Goal: Information Seeking & Learning: Learn about a topic

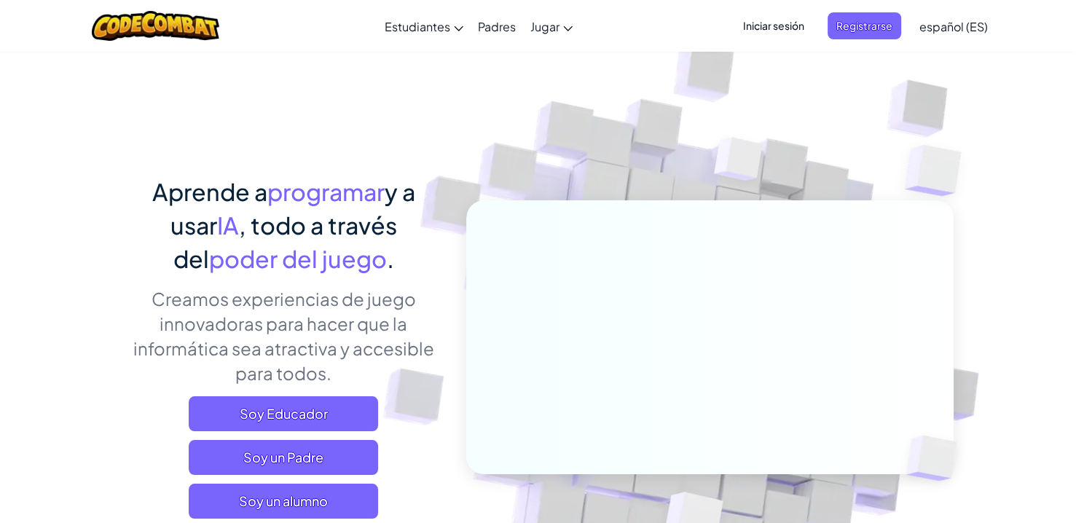
click at [247, 167] on div "Aprende a programar y a usar IA , todo a través del poder del juego . Creamos e…" at bounding box center [538, 317] width 830 height 532
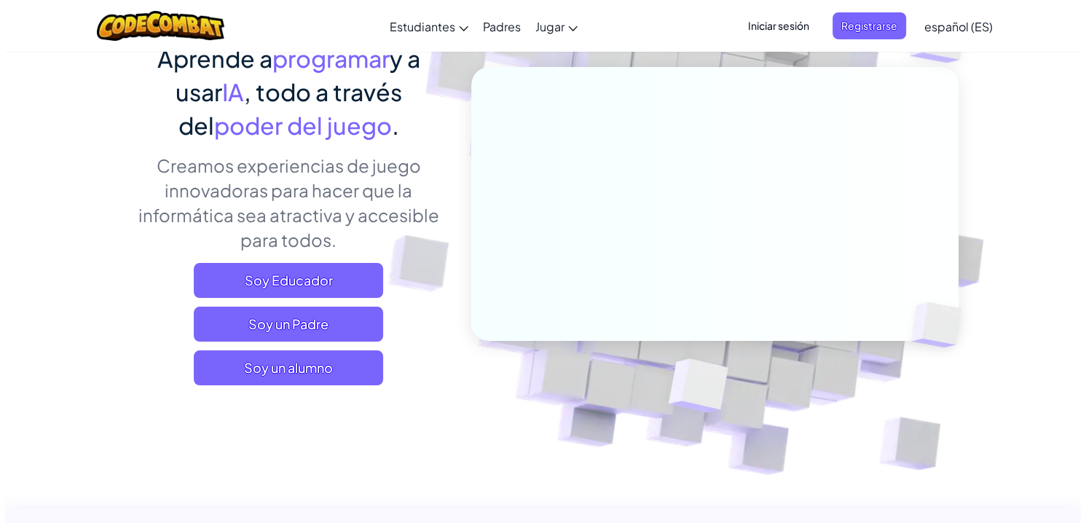
scroll to position [138, 0]
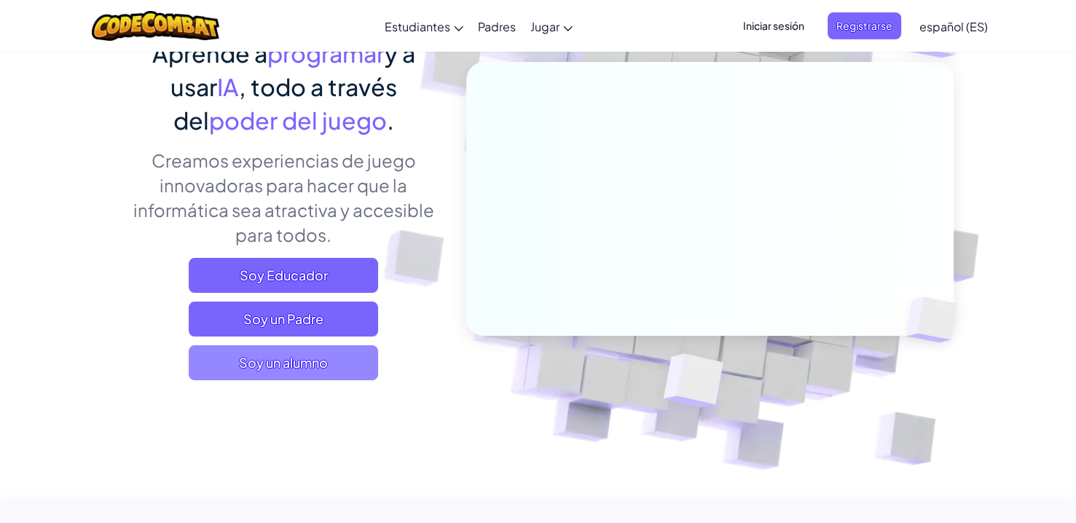
click at [318, 366] on span "Soy un alumno" at bounding box center [283, 362] width 189 height 35
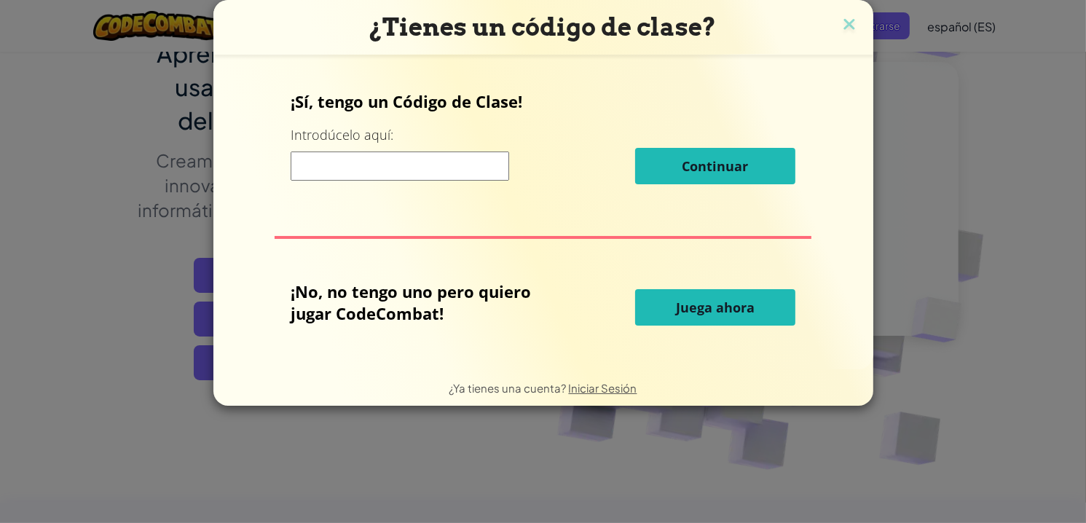
click at [704, 292] on button "Juega ahora" at bounding box center [715, 307] width 160 height 36
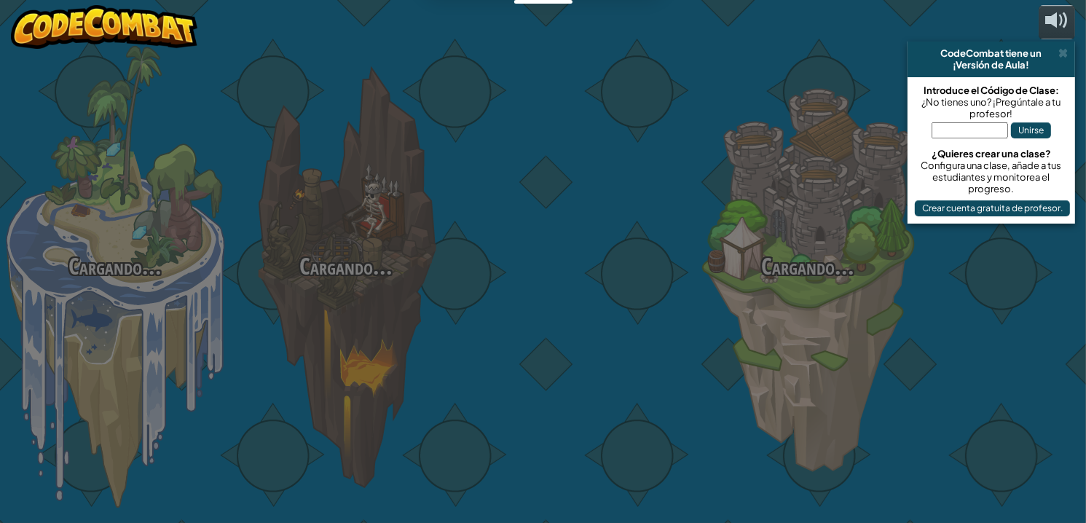
select select "es-ES"
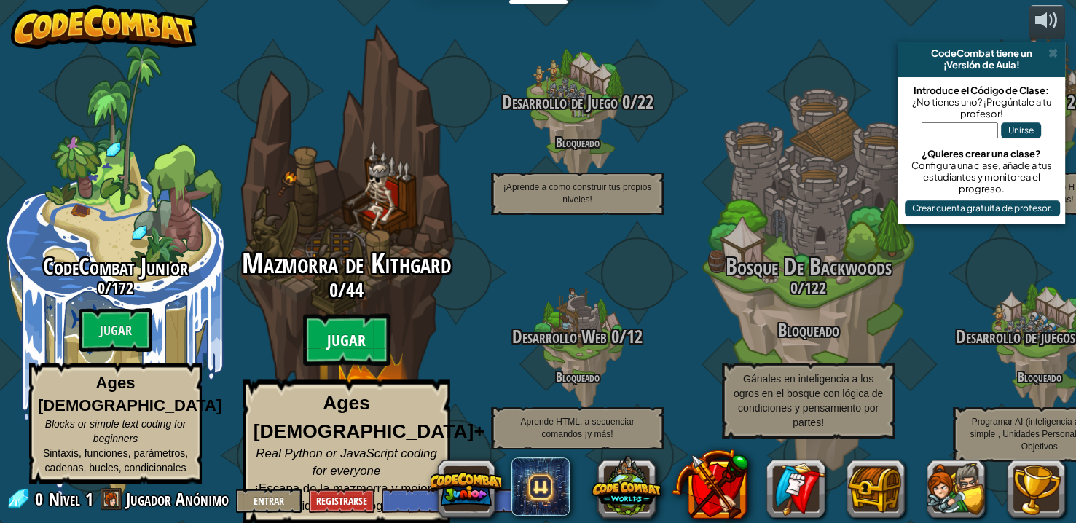
click at [342, 326] on btn "Jugar" at bounding box center [346, 340] width 87 height 52
select select "es-ES"
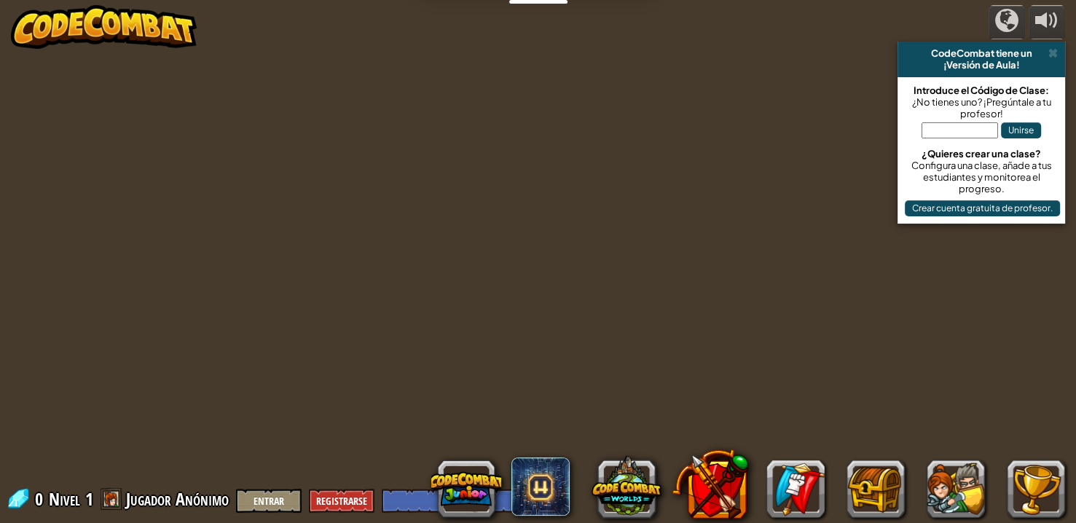
select select "es-ES"
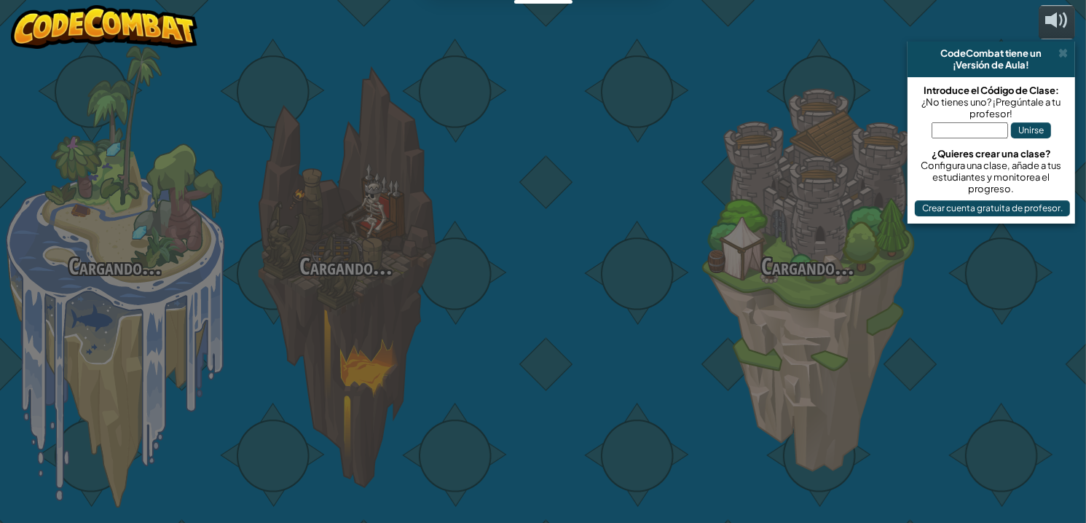
select select "es-ES"
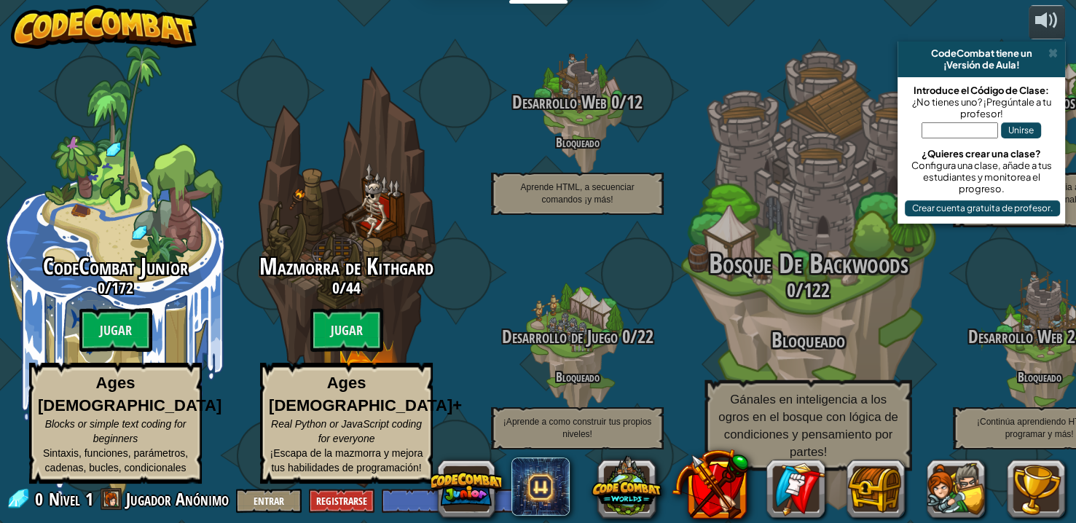
click at [843, 333] on h3 "Bloqueado" at bounding box center [807, 340] width 277 height 23
drag, startPoint x: 360, startPoint y: 346, endPoint x: 714, endPoint y: 362, distance: 354.4
click at [714, 363] on div "CodeCombat Junior 0 / 172 Jugar Ages [DEMOGRAPHIC_DATA] Blocks or simple text c…" at bounding box center [538, 261] width 1076 height 523
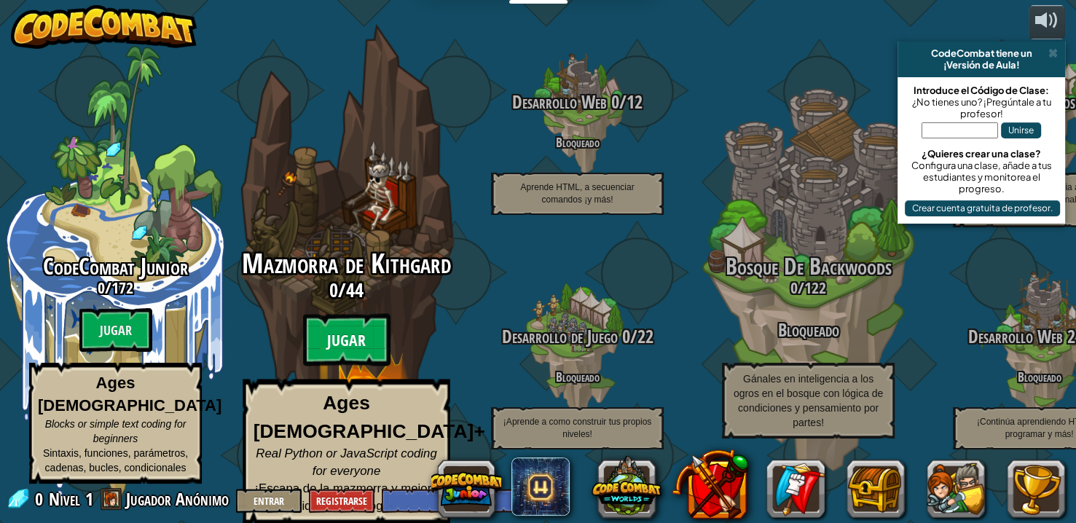
click at [329, 347] on btn "Jugar" at bounding box center [346, 340] width 87 height 52
select select "es-ES"
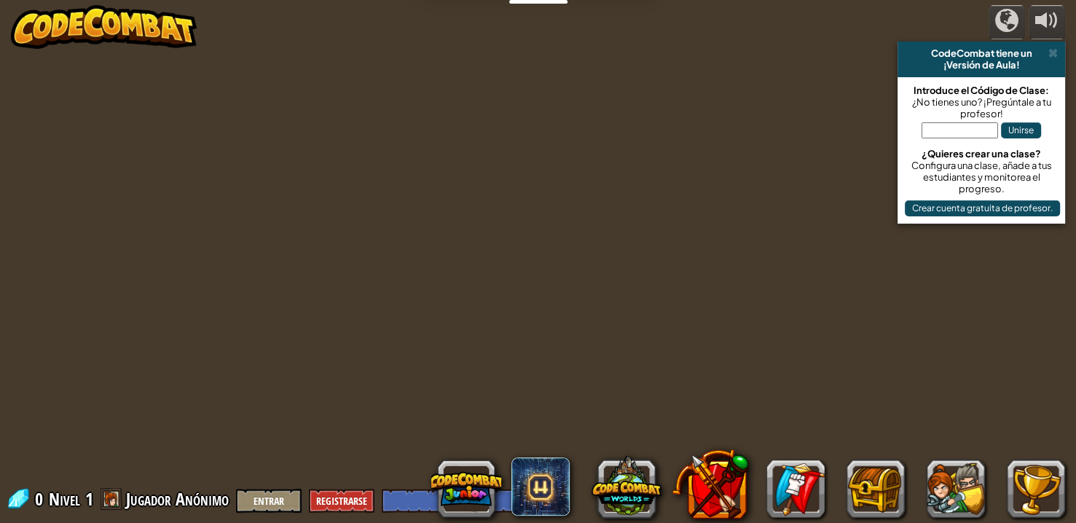
select select "es-ES"
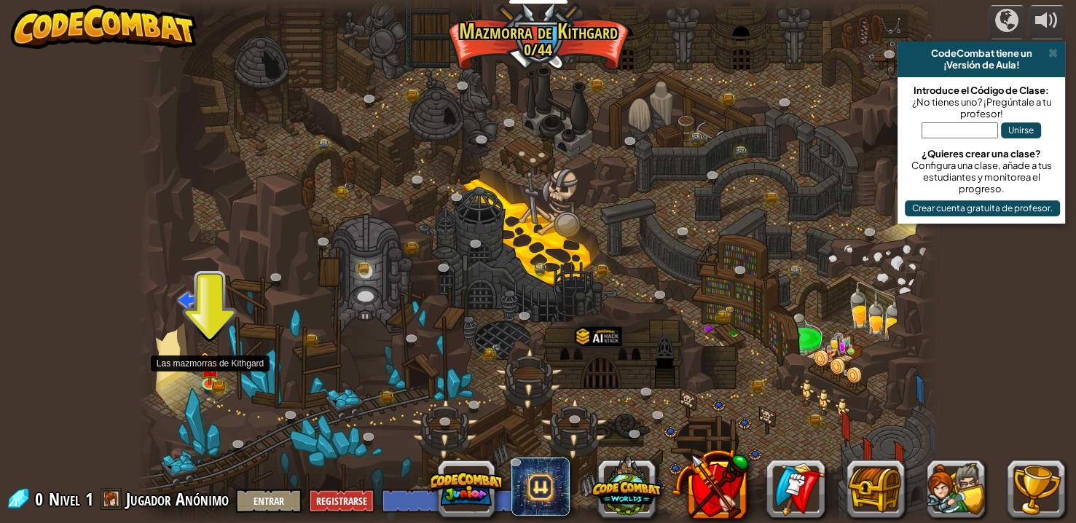
click at [197, 372] on div at bounding box center [538, 261] width 801 height 523
click at [206, 374] on img at bounding box center [210, 361] width 20 height 44
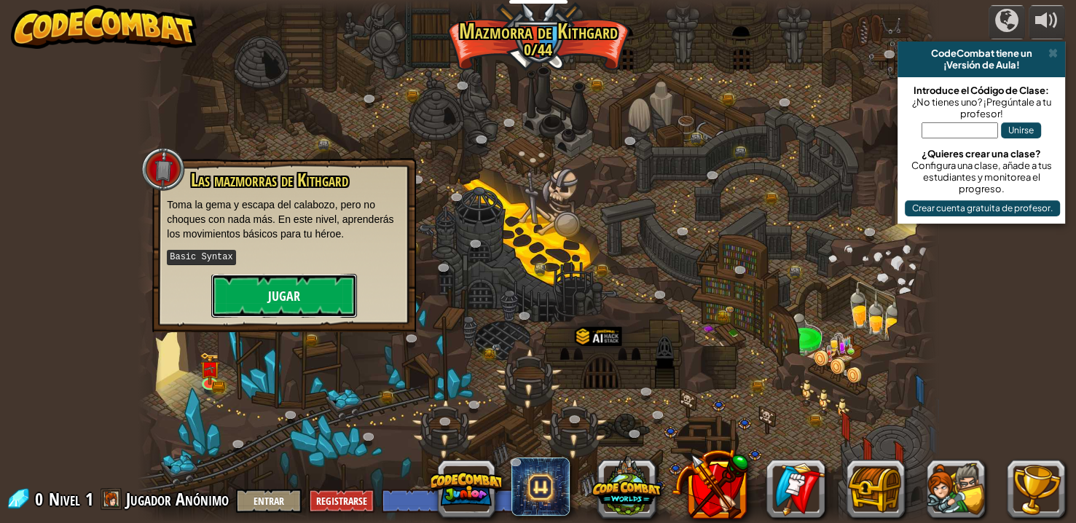
click at [273, 305] on button "Jugar" at bounding box center [284, 296] width 146 height 44
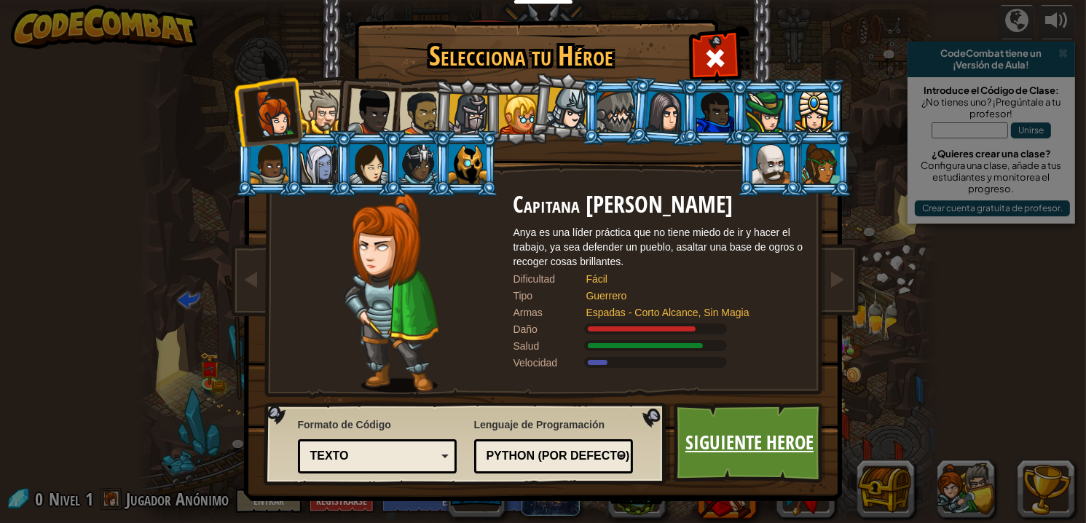
click at [737, 435] on link "Siguiente Heroe" at bounding box center [750, 443] width 152 height 80
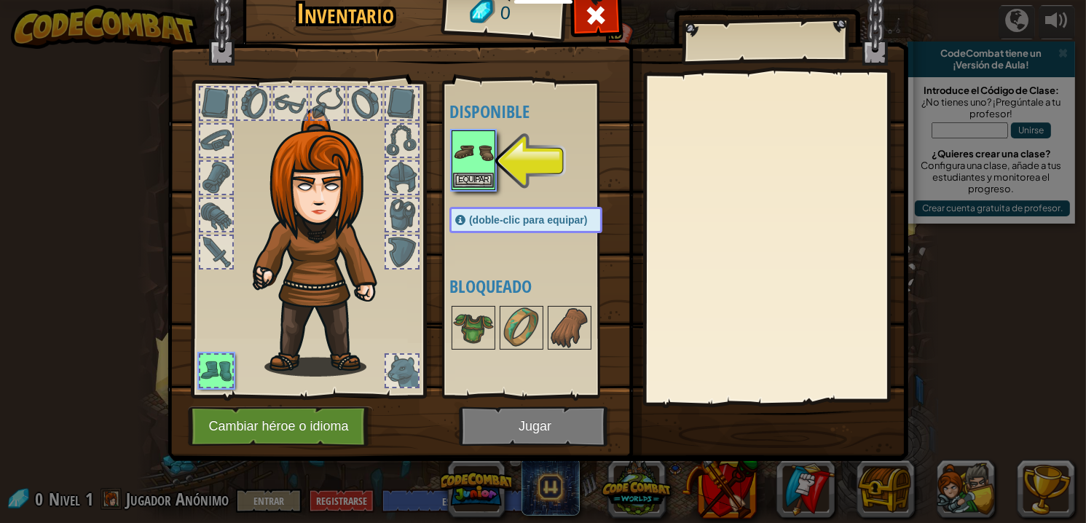
click at [465, 154] on img at bounding box center [473, 152] width 41 height 41
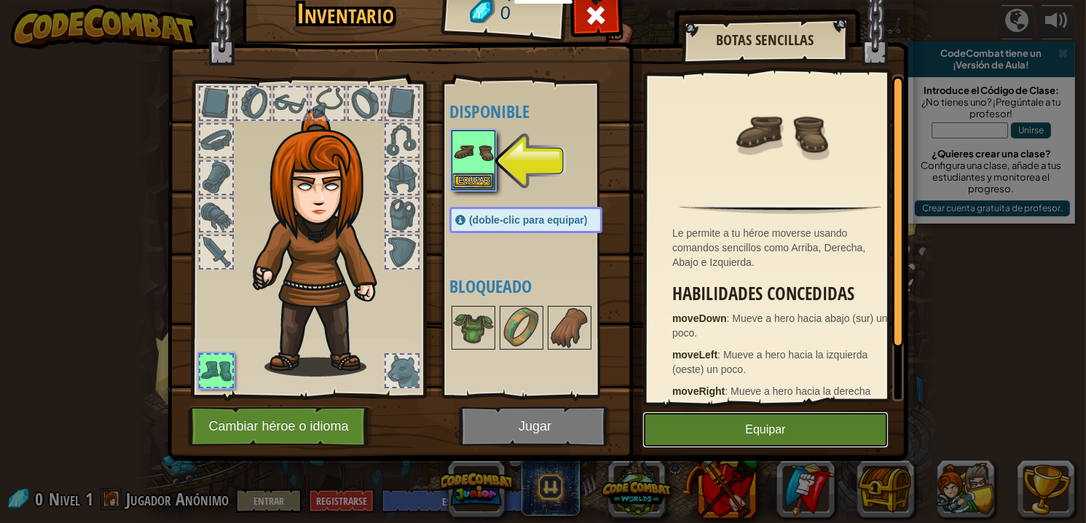
click at [709, 420] on button "Equipar" at bounding box center [766, 430] width 246 height 36
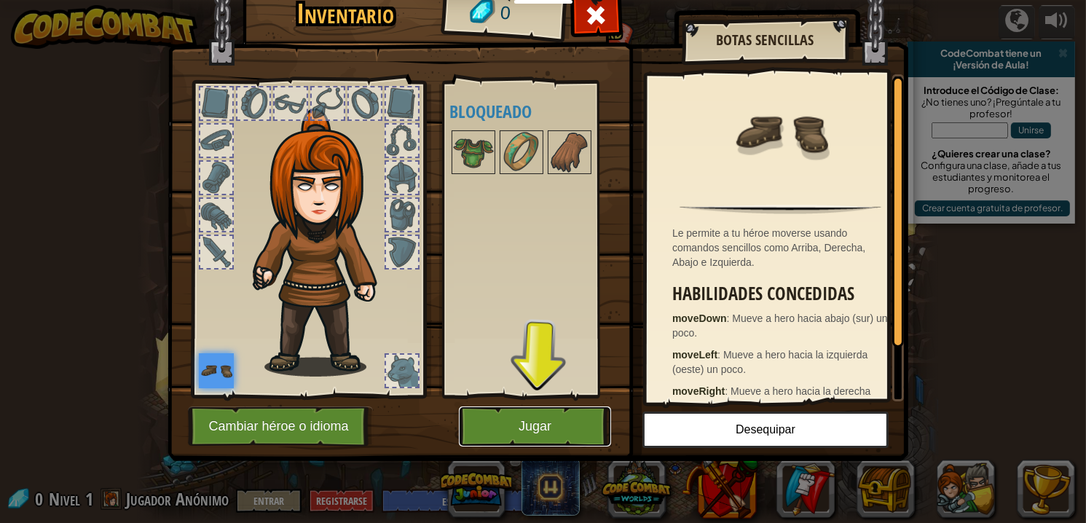
click at [559, 423] on button "Jugar" at bounding box center [535, 426] width 152 height 40
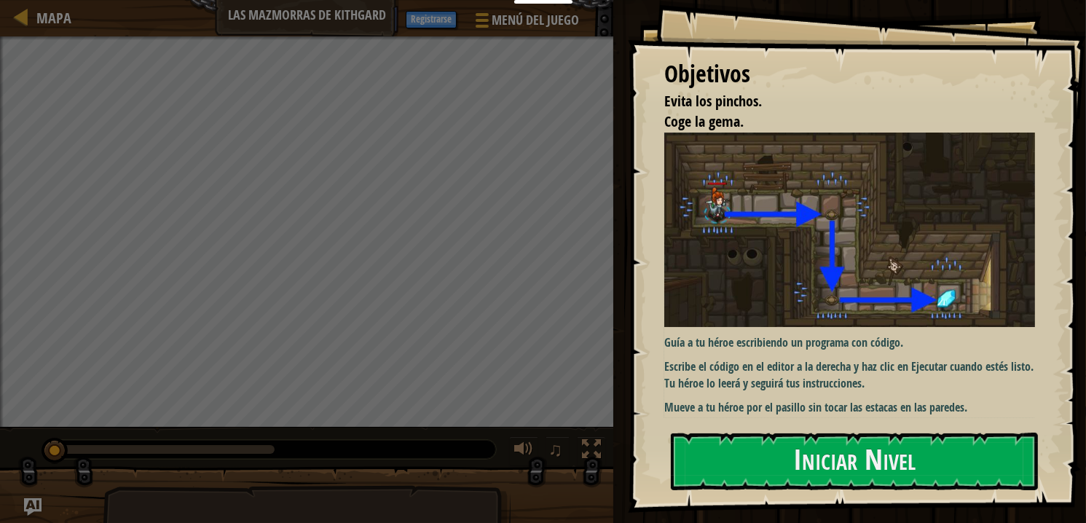
click at [779, 417] on div "Guía a tu héroe escribiendo un programa con código. Escribe el código en el edi…" at bounding box center [854, 276] width 381 height 286
